Goal: Task Accomplishment & Management: Manage account settings

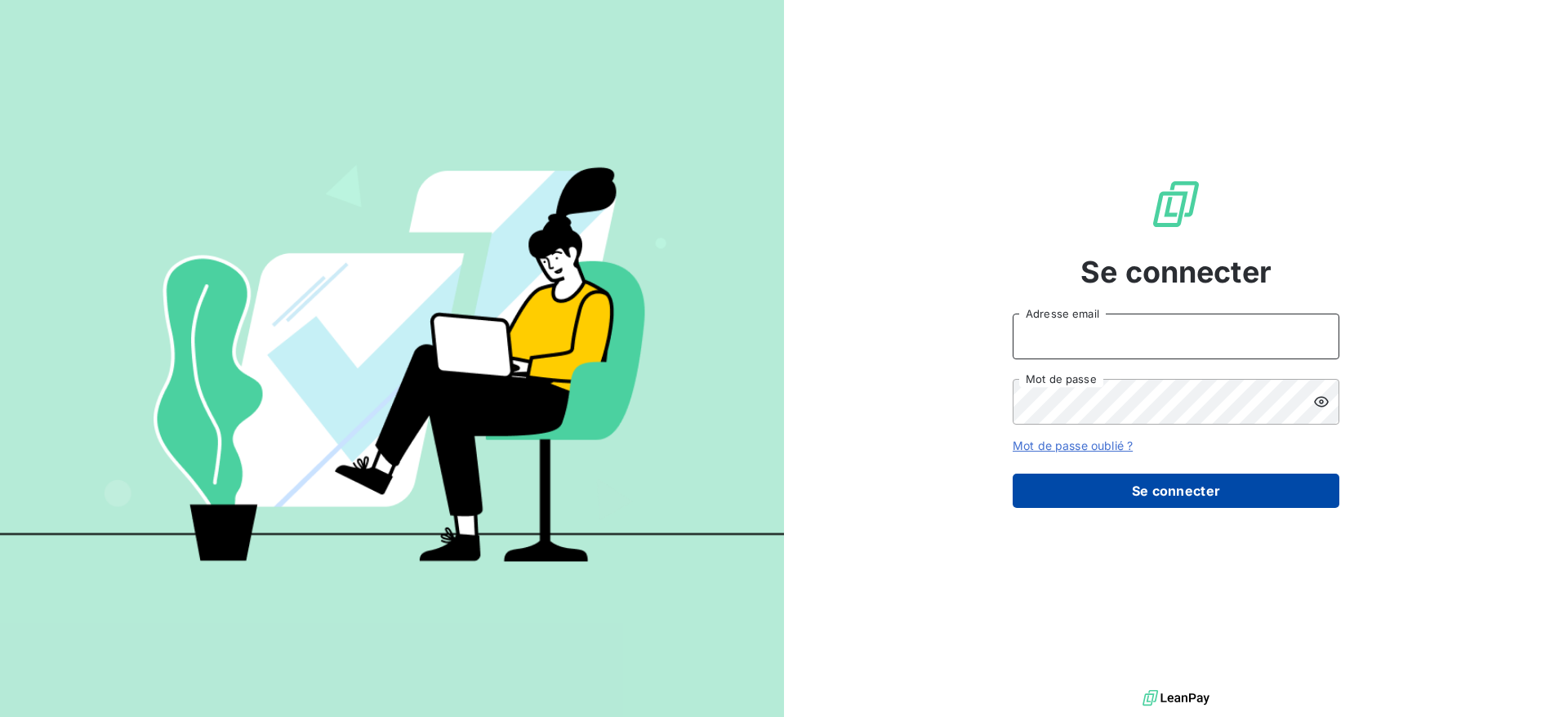
type input "[PERSON_NAME][EMAIL_ADDRESS][PERSON_NAME][DOMAIN_NAME]"
click at [1254, 488] on button "Se connecter" at bounding box center [1176, 491] width 327 height 35
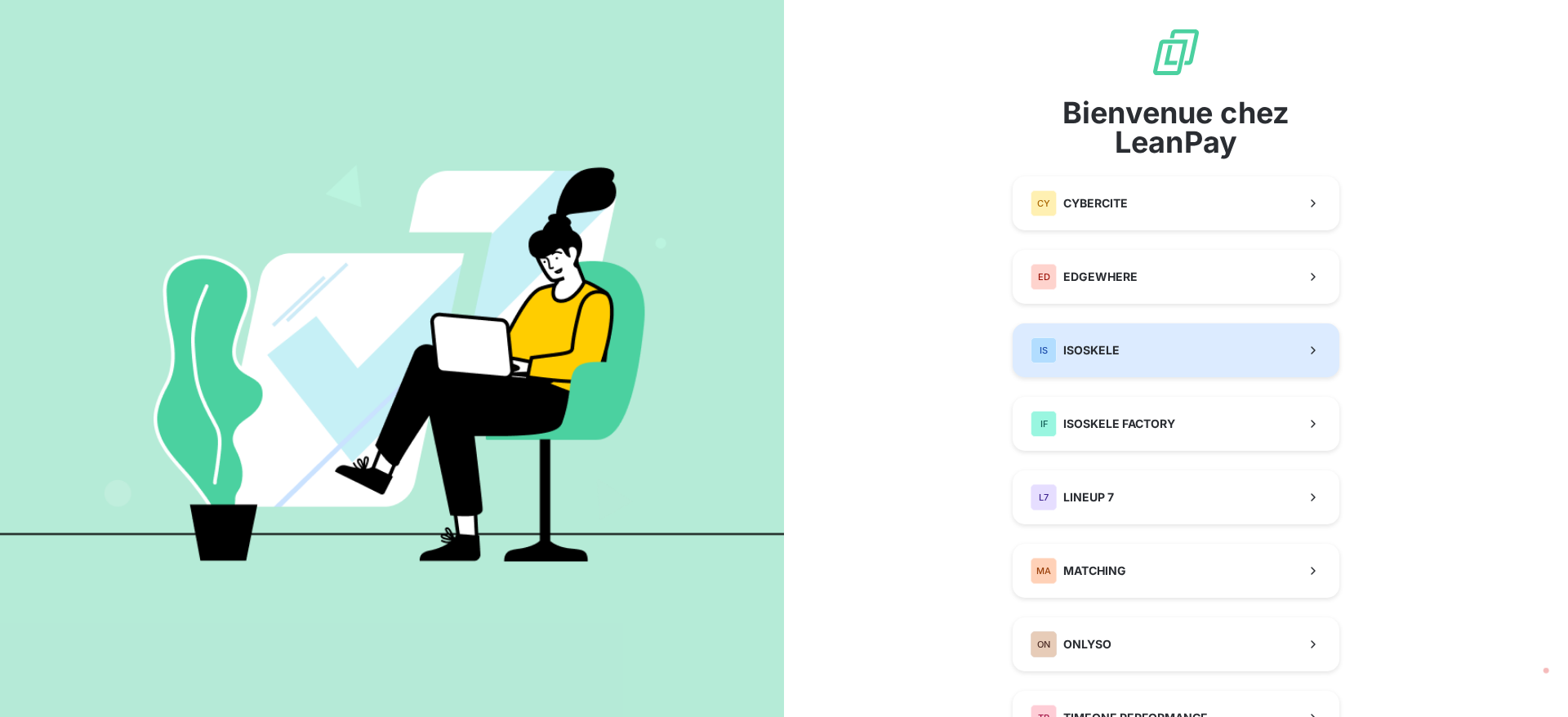
click at [1150, 352] on button "IS ISOSKELE" at bounding box center [1176, 350] width 327 height 54
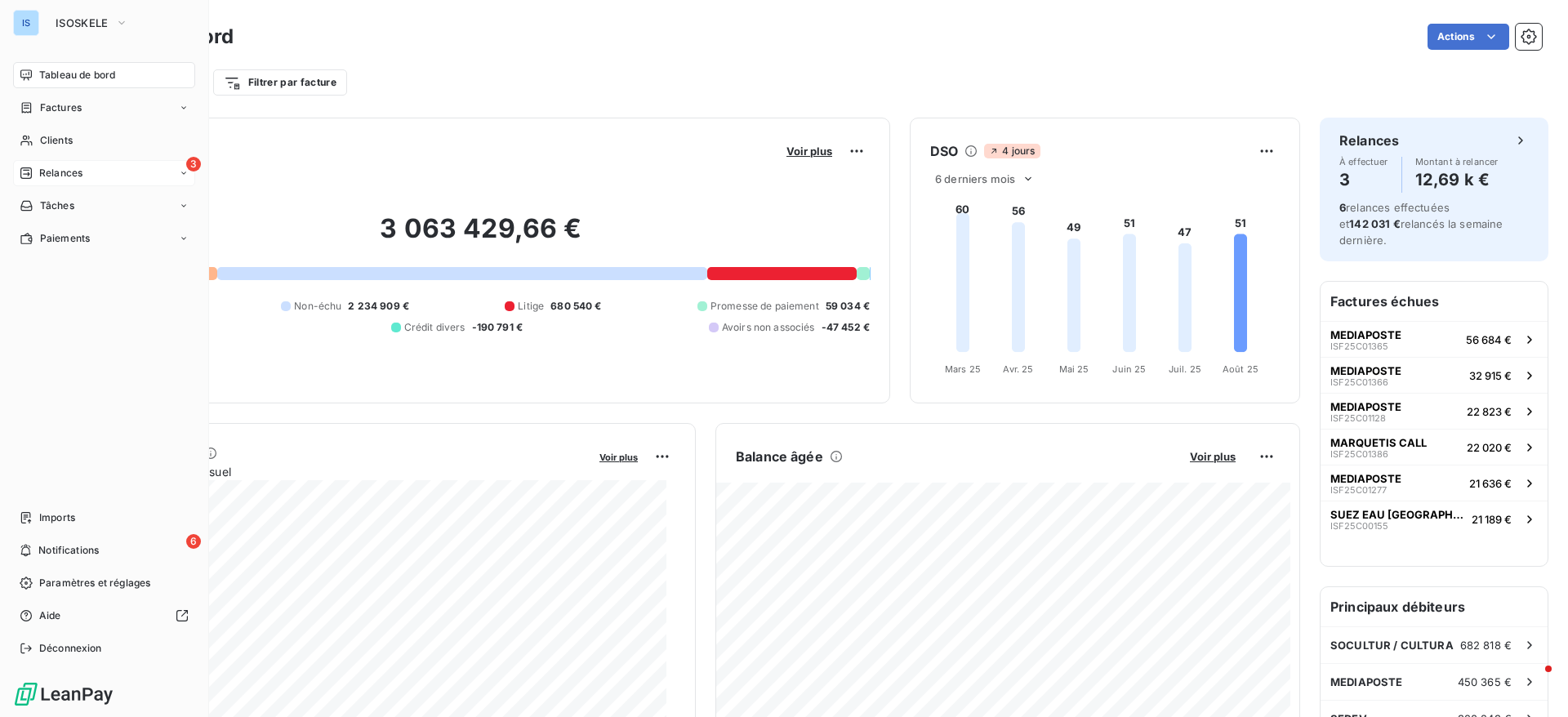
click at [57, 173] on span "Relances" at bounding box center [60, 173] width 43 height 15
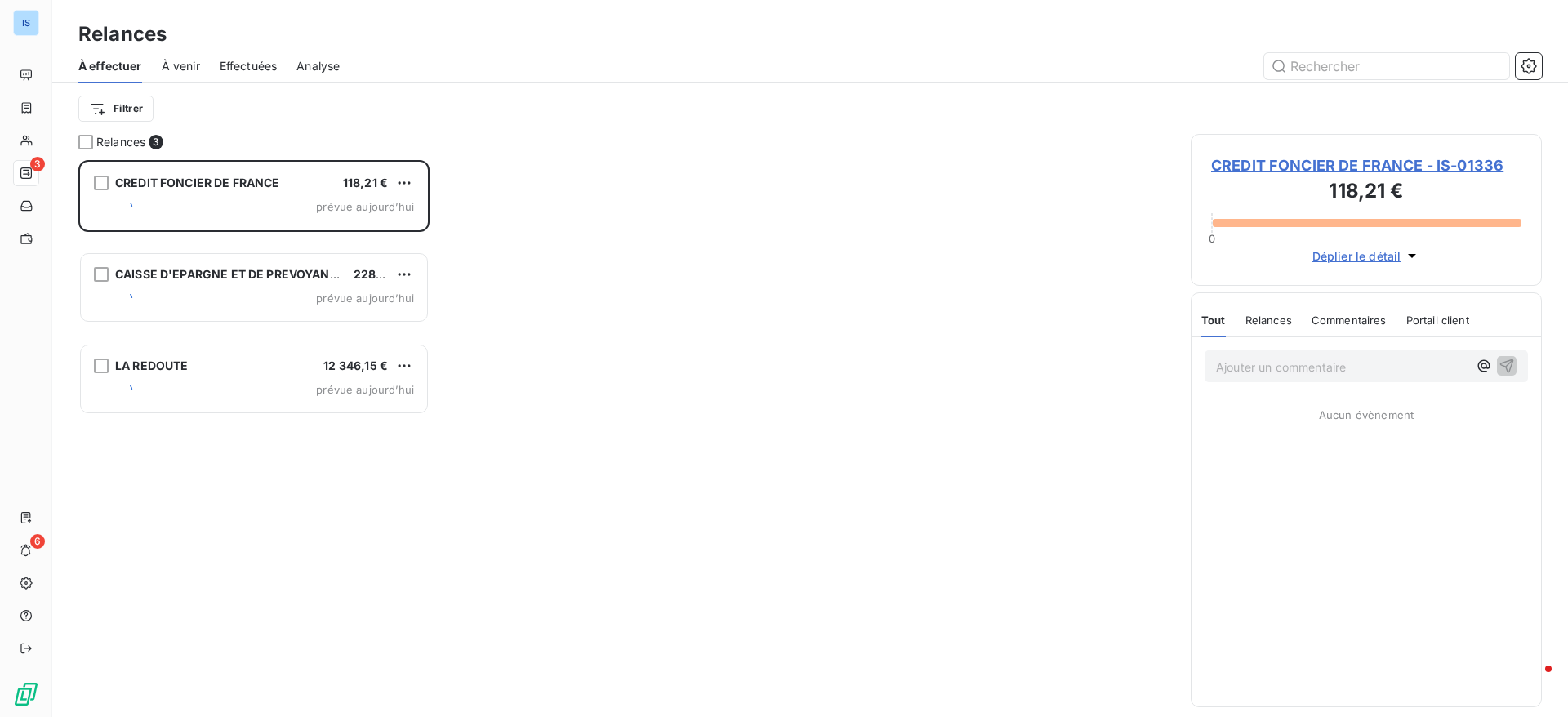
scroll to position [538, 333]
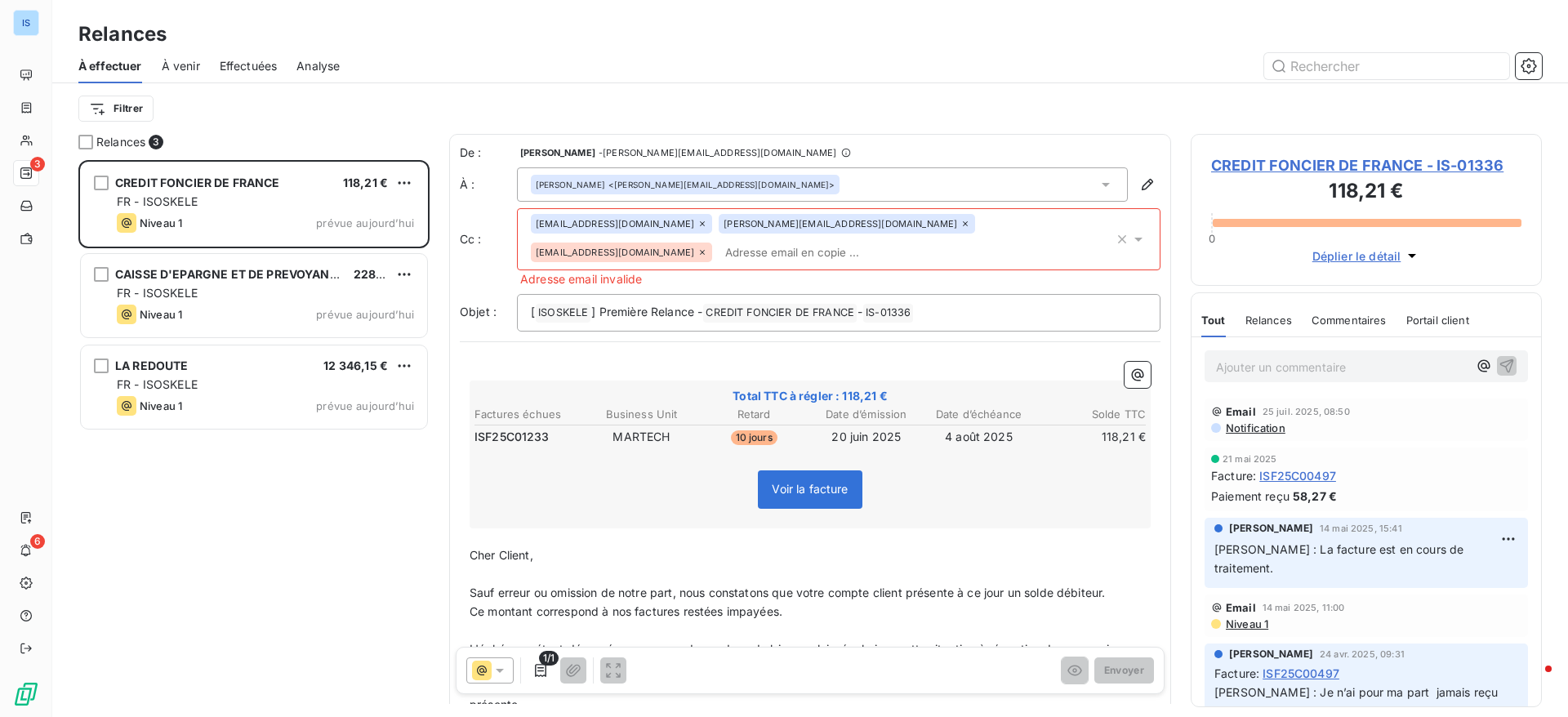
click at [705, 250] on icon at bounding box center [702, 252] width 5 height 5
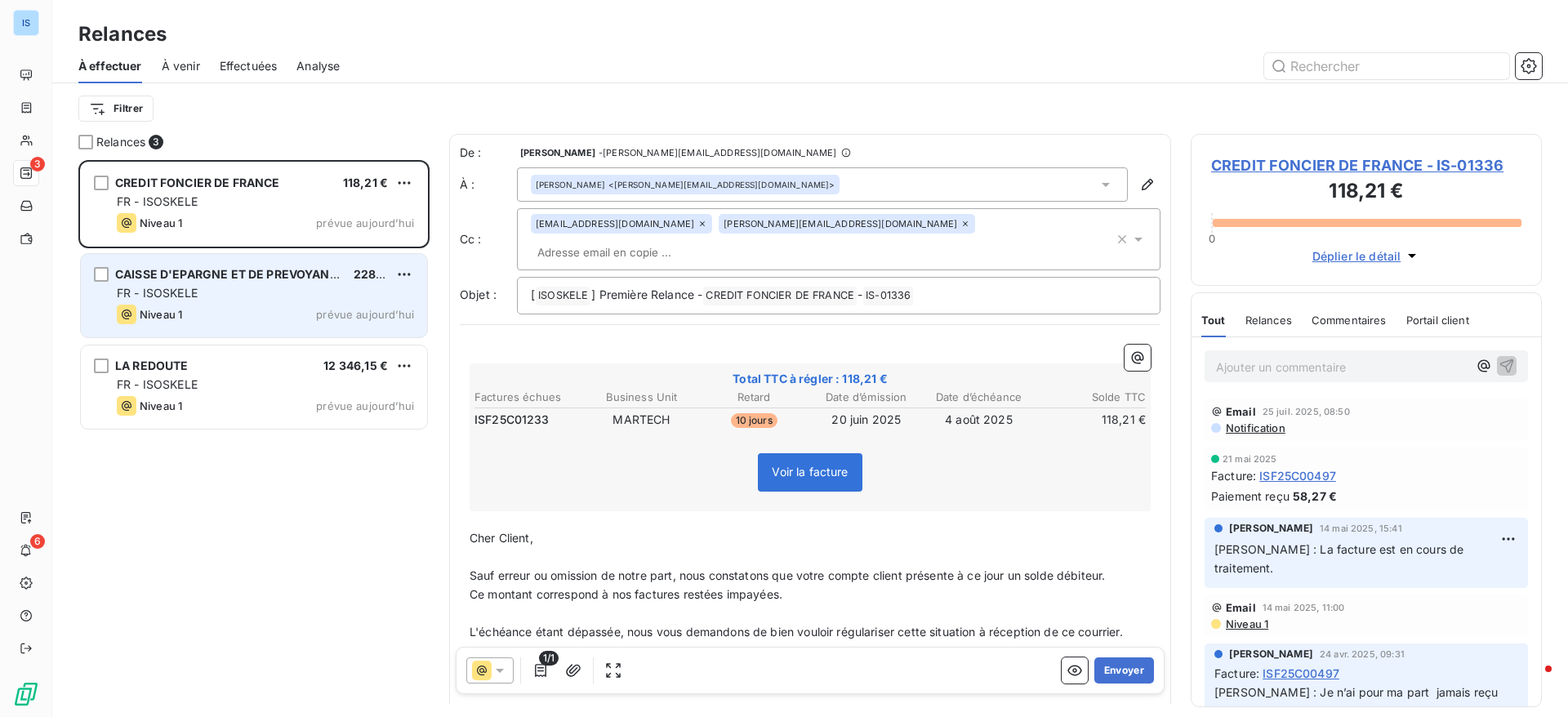
click at [271, 289] on div "FR - ISOSKELE" at bounding box center [265, 293] width 297 height 17
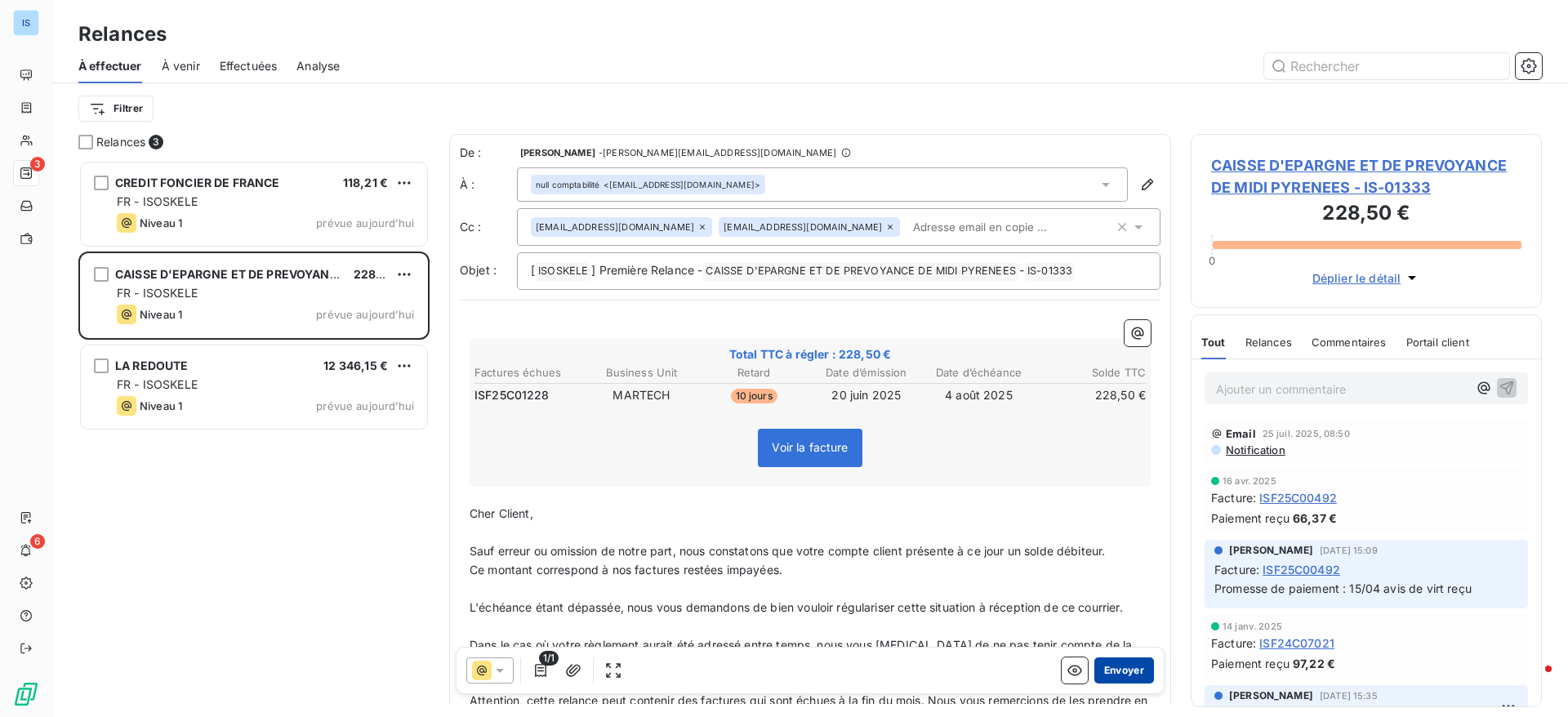
click at [1102, 674] on button "Envoyer" at bounding box center [1124, 670] width 59 height 26
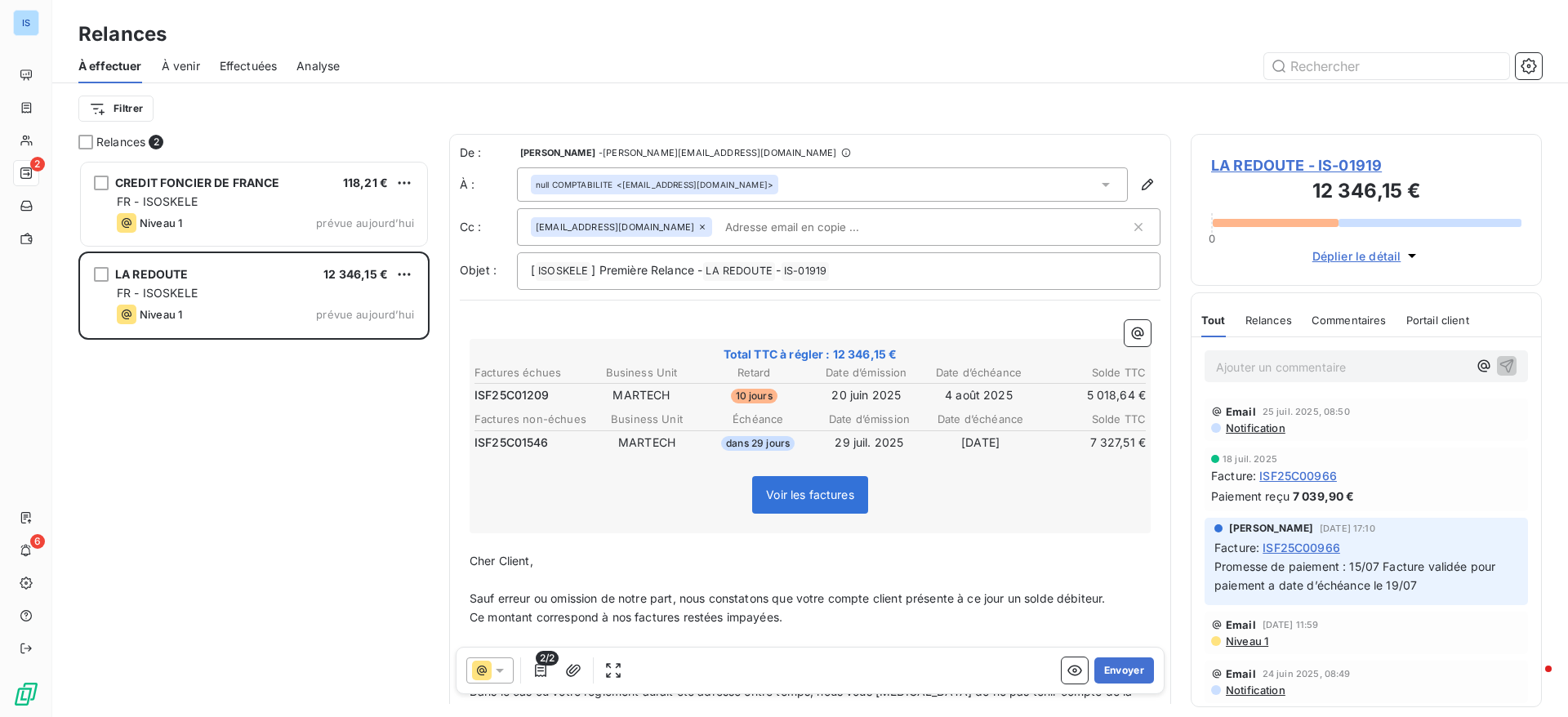
click at [1102, 674] on button "Envoyer" at bounding box center [1124, 670] width 59 height 26
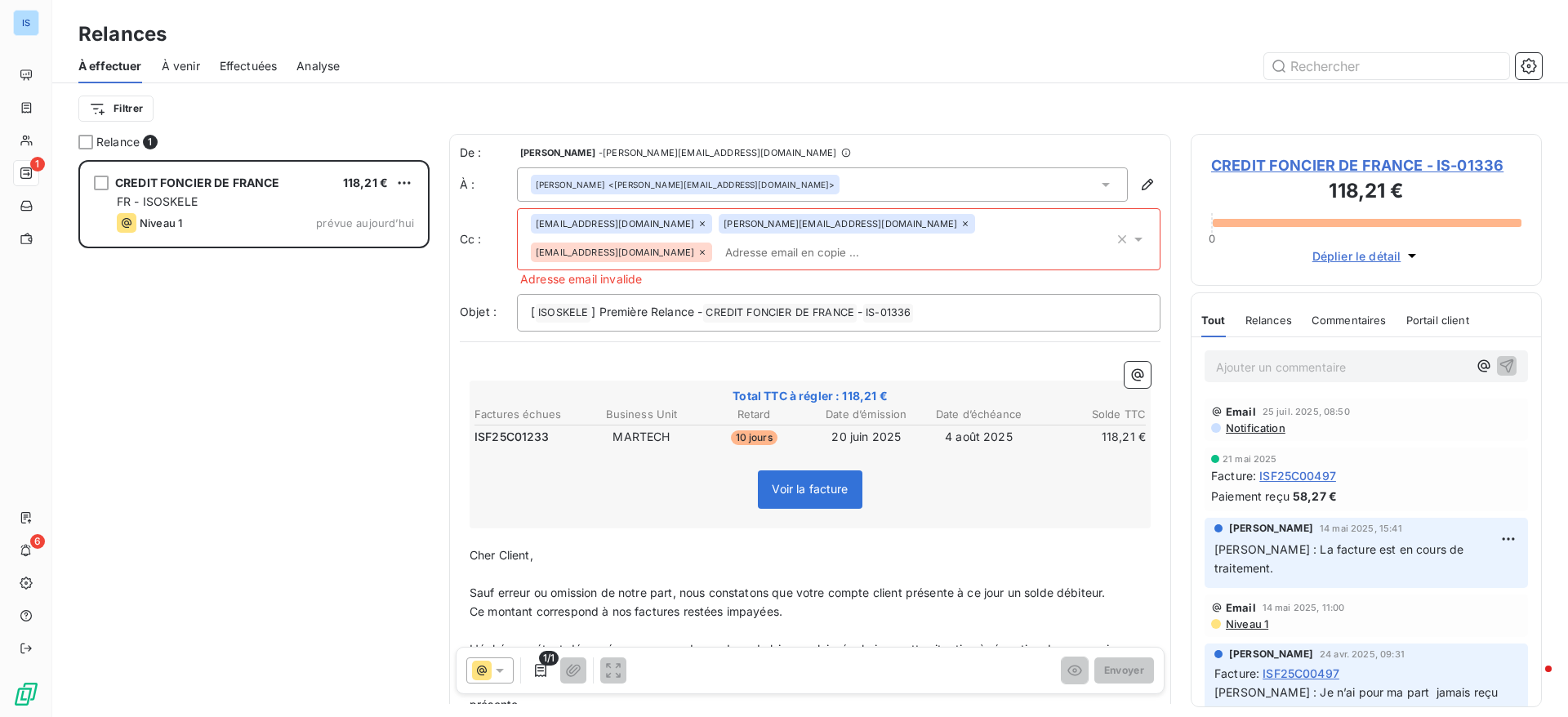
click at [1425, 483] on div "Facture : ISF25C00497" at bounding box center [1366, 475] width 310 height 17
click at [705, 250] on icon at bounding box center [702, 252] width 5 height 5
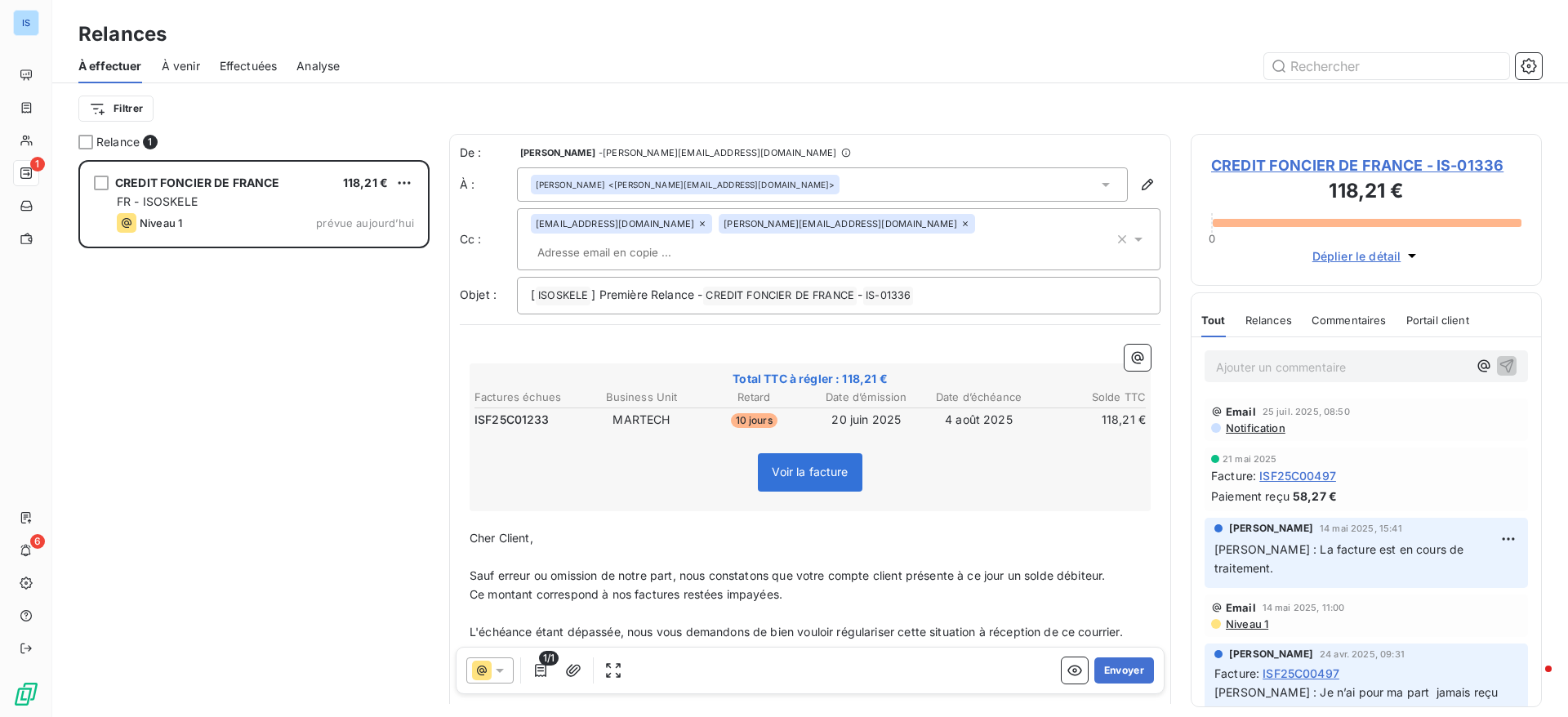
click at [236, 392] on div "CREDIT FONCIER DE FRANCE 118,21 € FR - ISOSKELE Niveau 1 prévue aujourd’hui" at bounding box center [253, 438] width 351 height 557
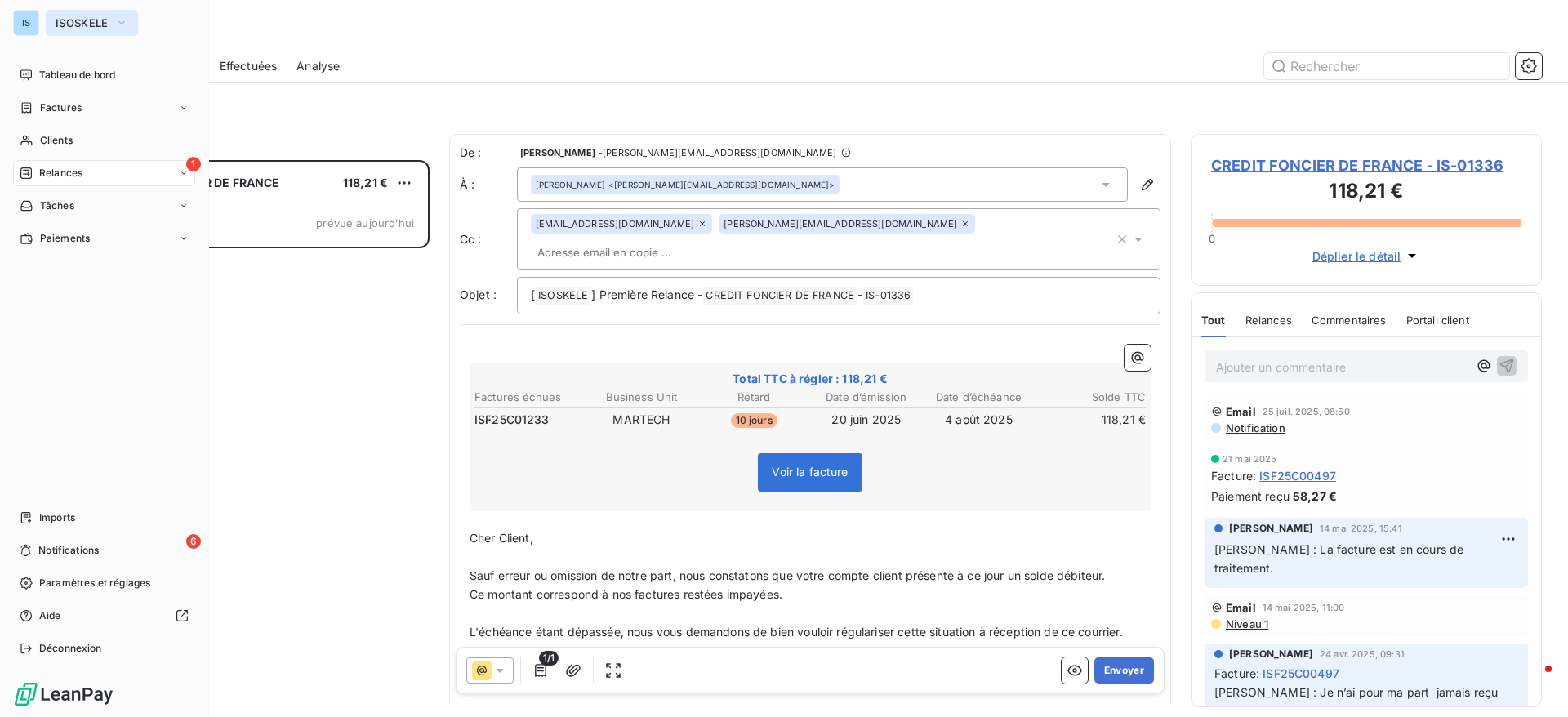
click at [49, 26] on button "ISOSKELE" at bounding box center [92, 23] width 92 height 26
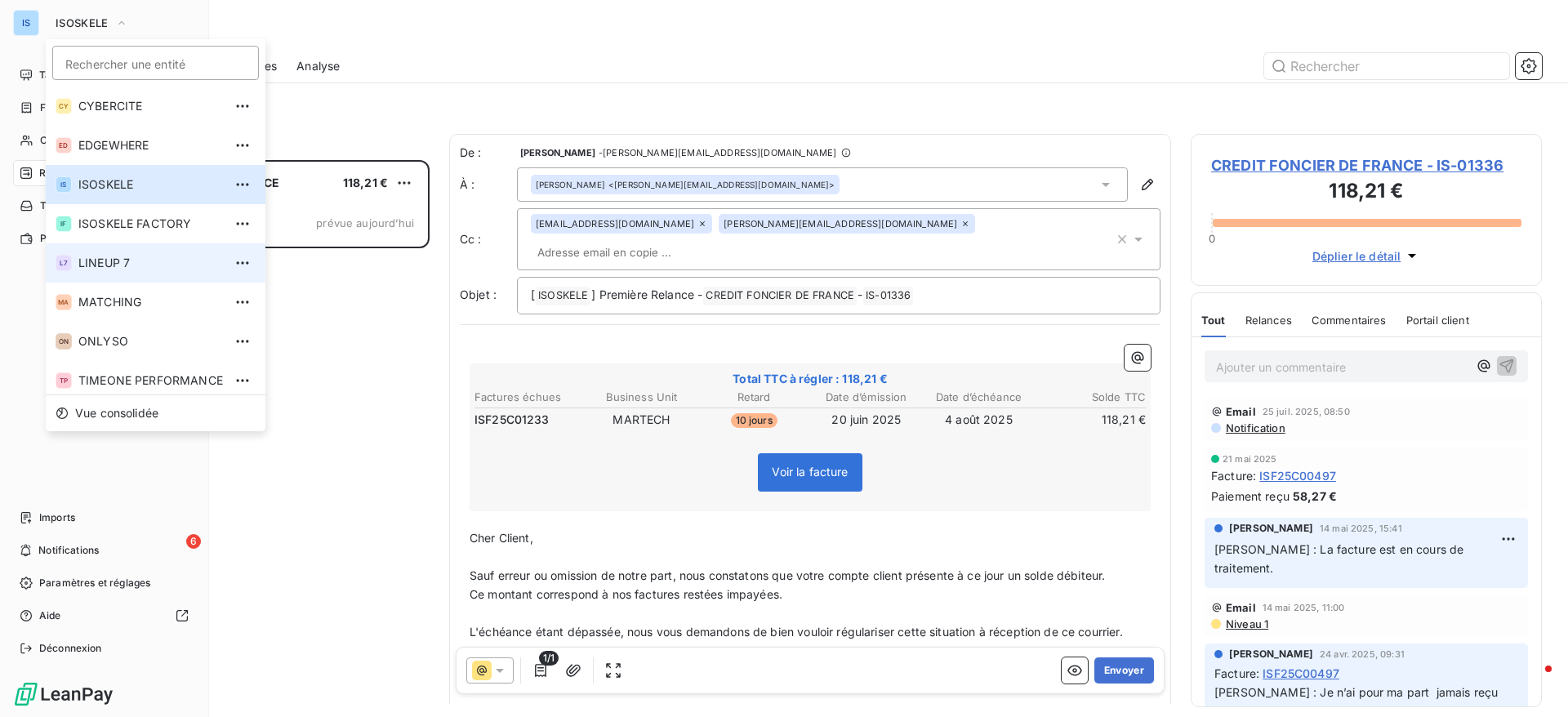
click at [129, 270] on span "LINEUP 7" at bounding box center [150, 263] width 144 height 17
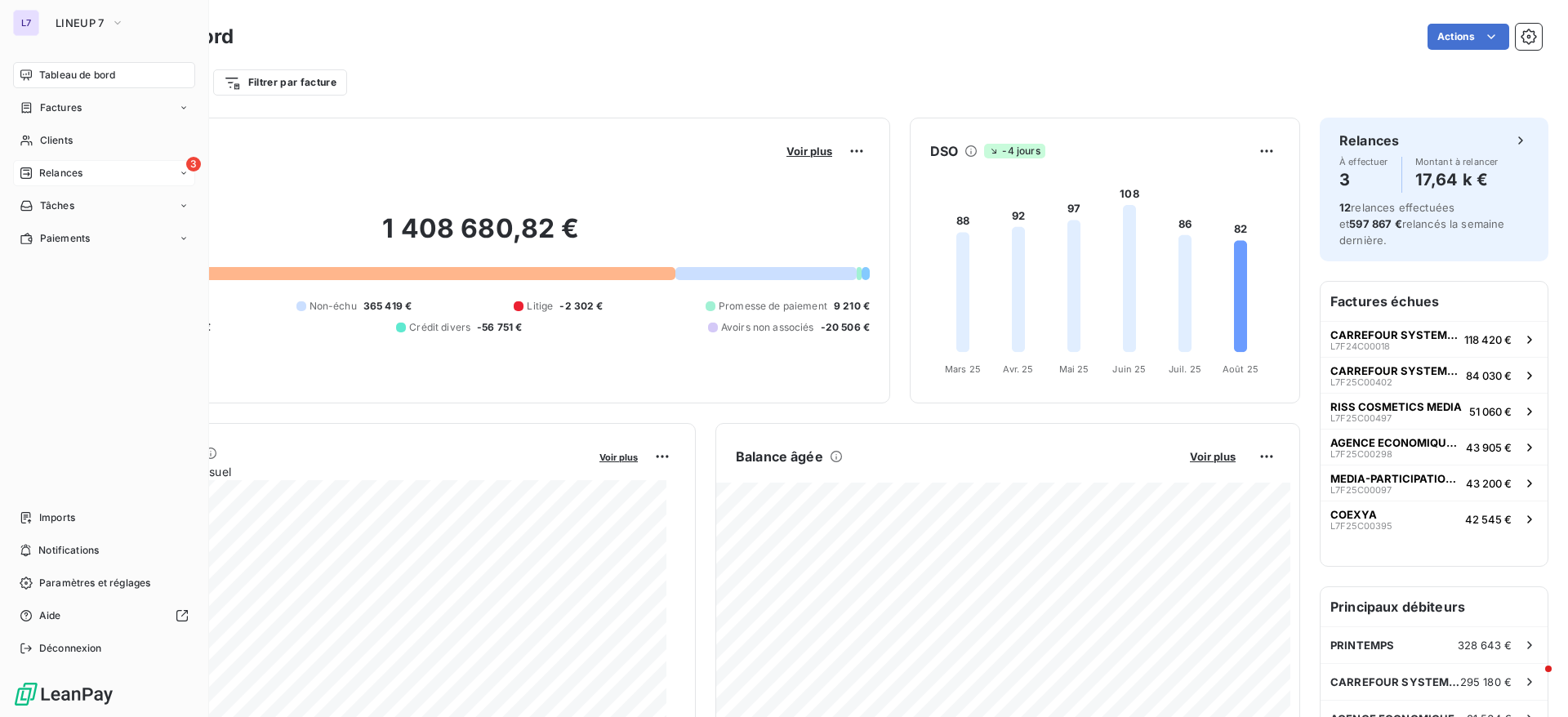
click at [28, 167] on icon at bounding box center [26, 173] width 12 height 12
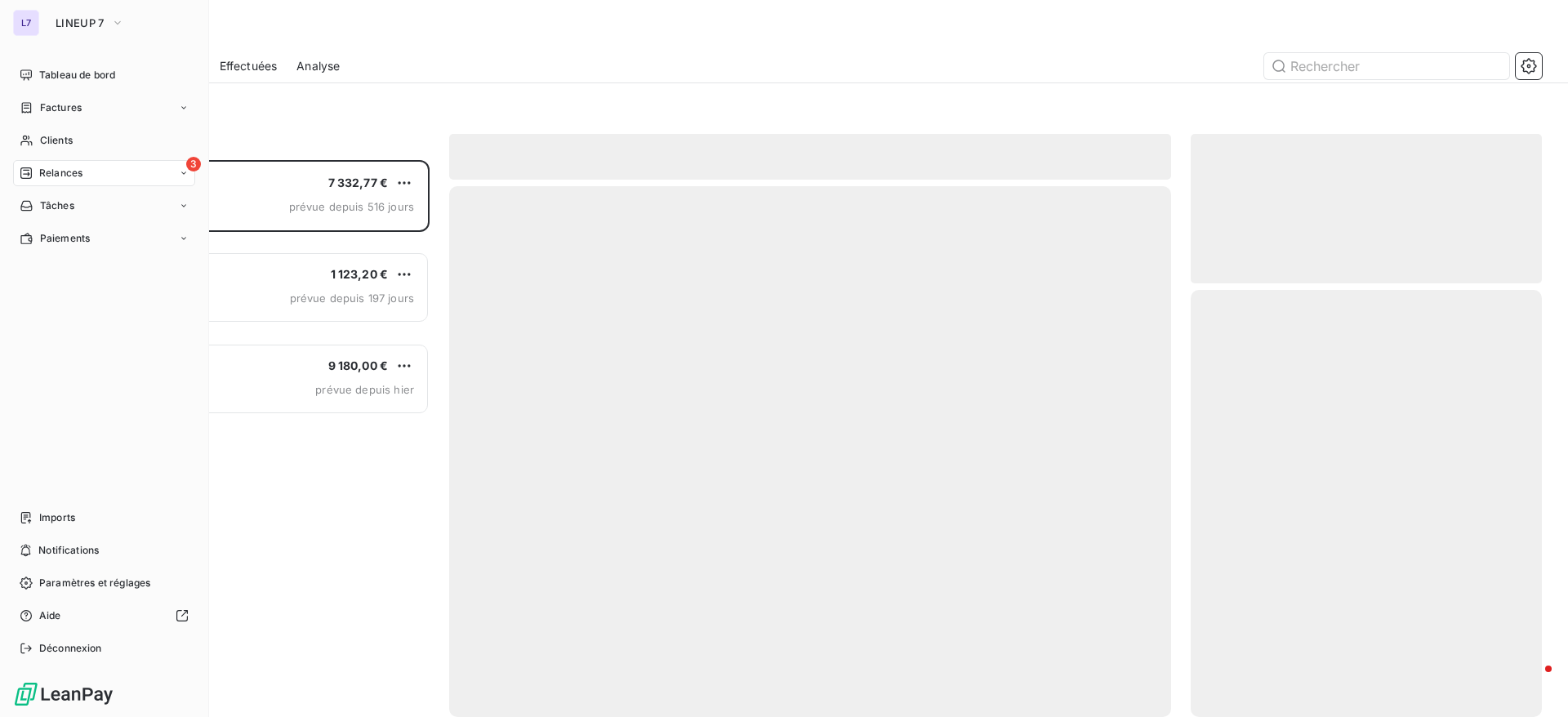
scroll to position [538, 333]
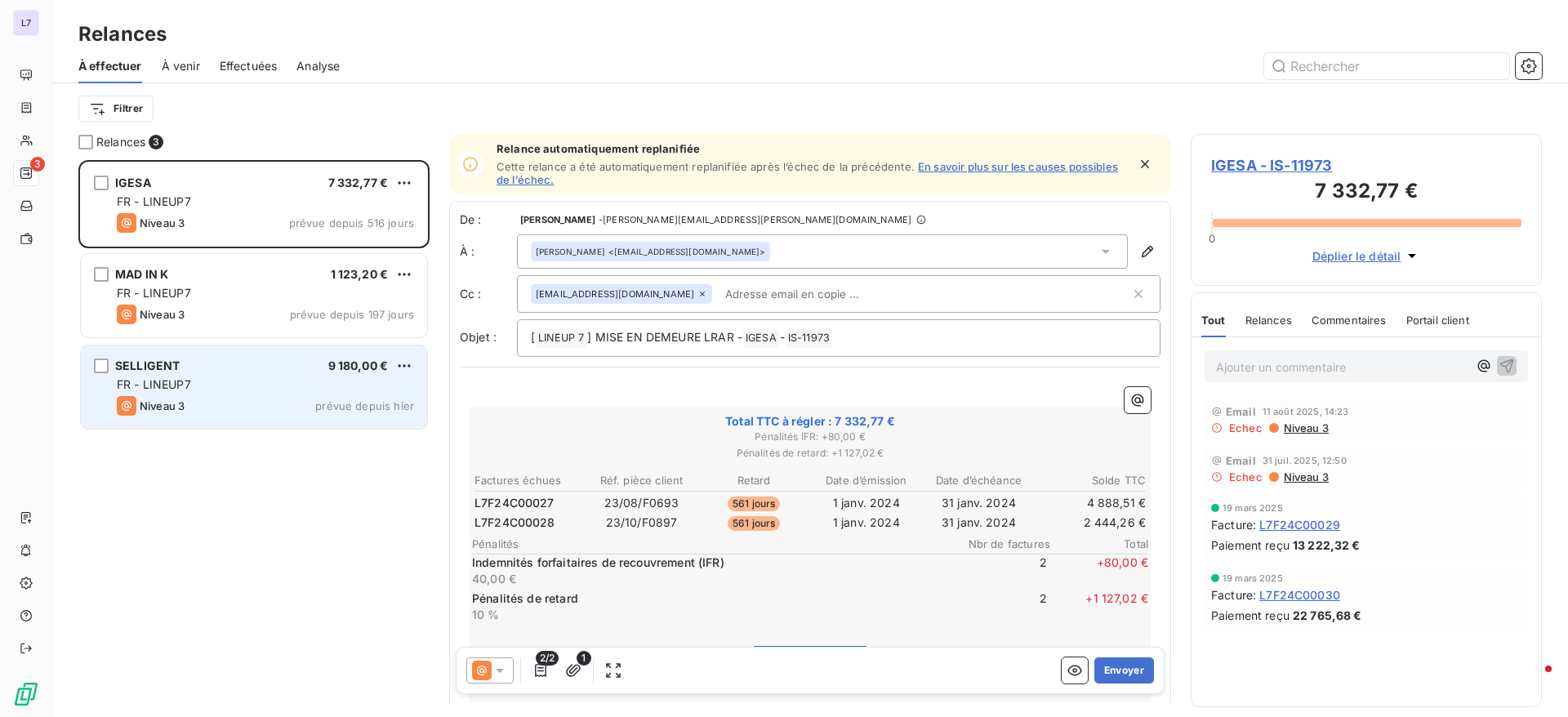
click at [276, 419] on div "SELLIGENT 9 180,00 € FR - LINEUP7 Niveau 3 prévue depuis hier" at bounding box center [254, 387] width 347 height 83
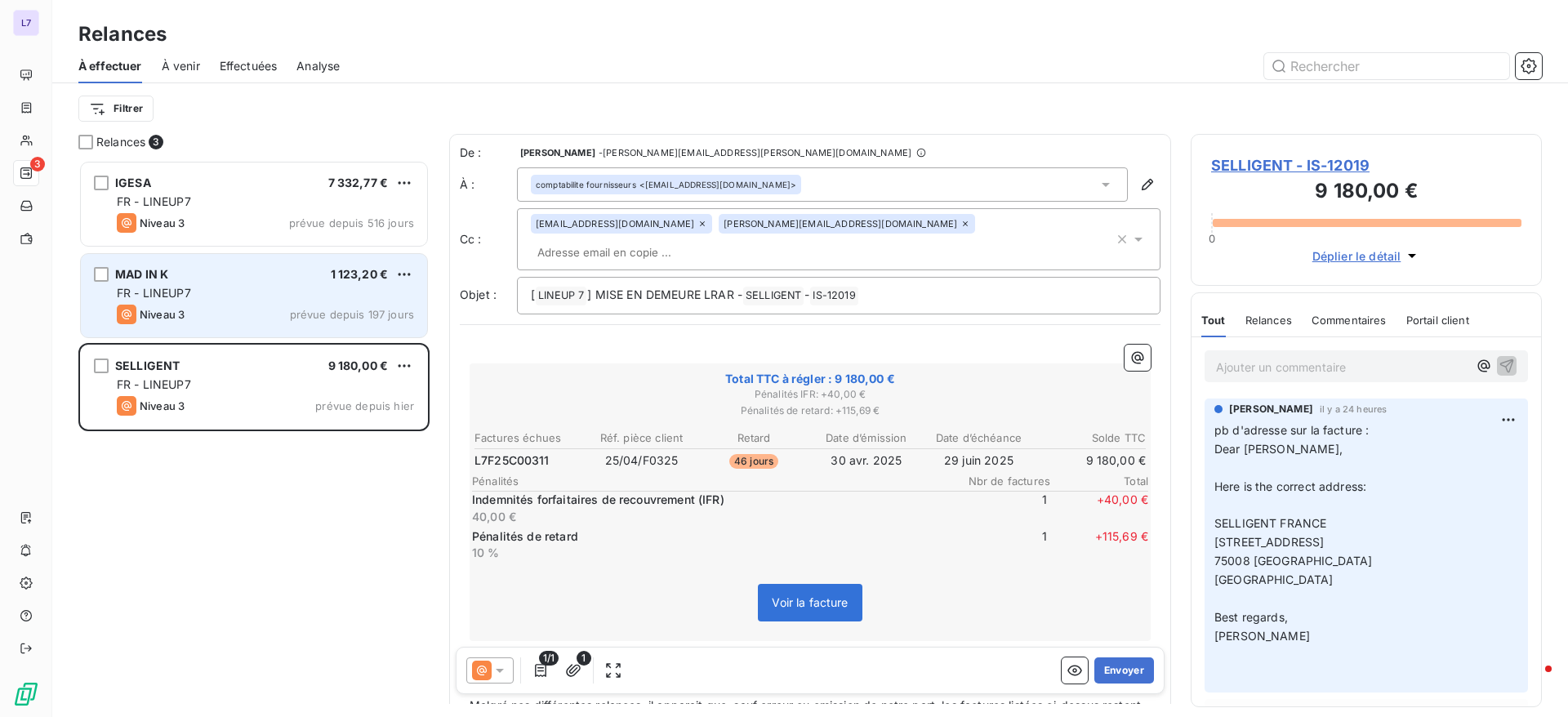
click at [251, 274] on div "MAD IN K 1 123,20 €" at bounding box center [265, 275] width 297 height 15
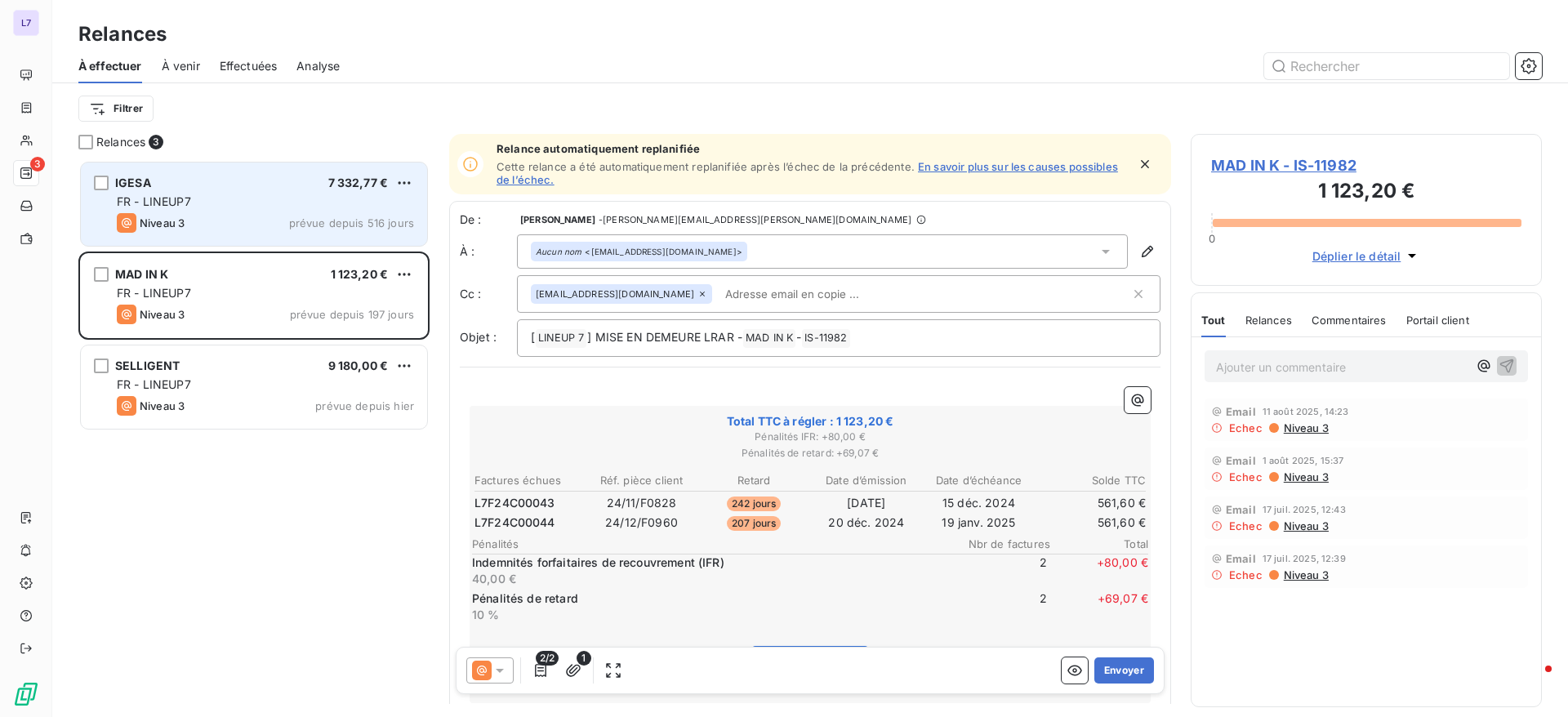
click at [253, 215] on div "Niveau 3 prévue depuis 516 jours" at bounding box center [265, 223] width 297 height 20
